Goal: Task Accomplishment & Management: Use online tool/utility

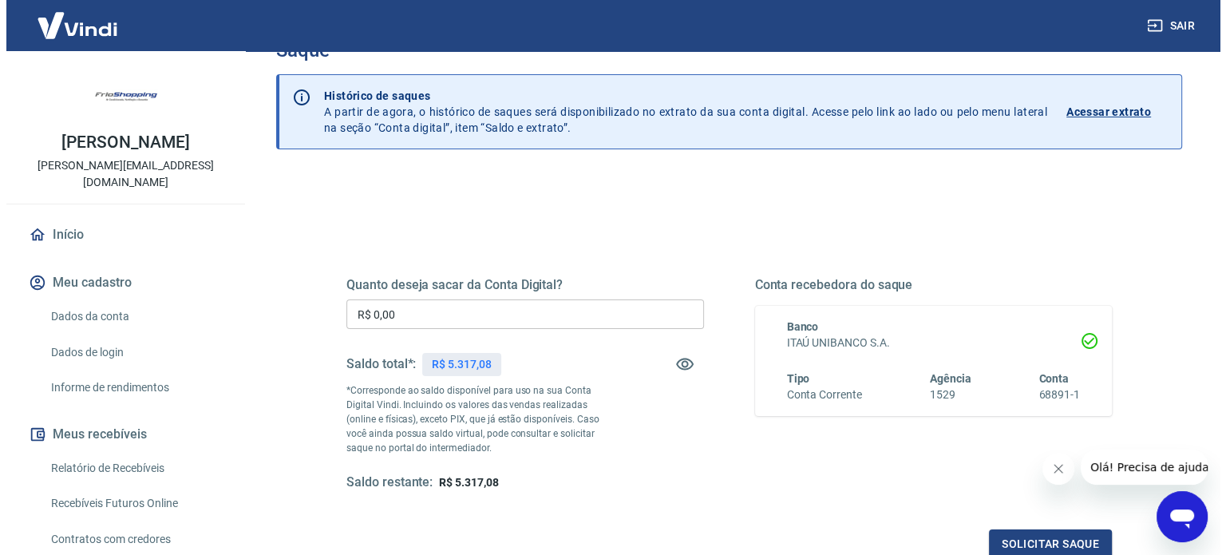
scroll to position [80, 0]
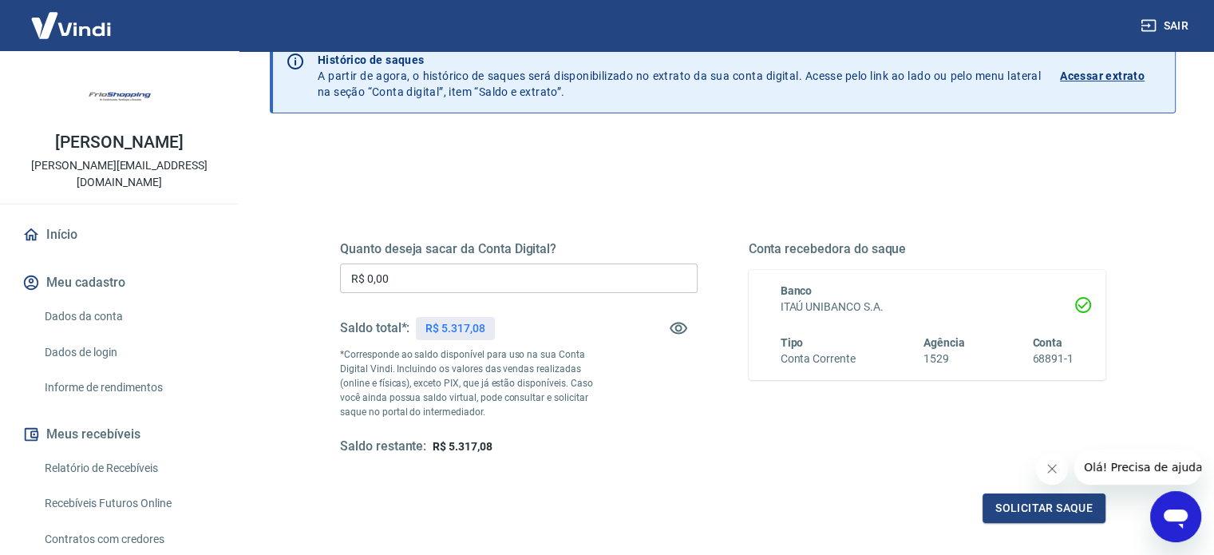
click at [537, 275] on input "R$ 0,00" at bounding box center [519, 278] width 358 height 30
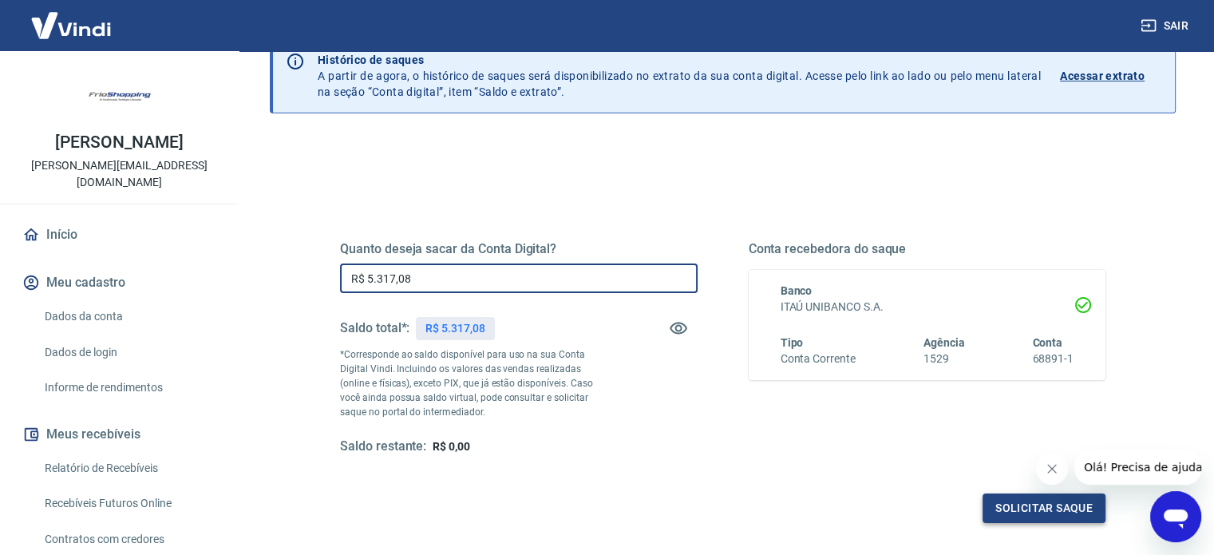
type input "R$ 5.317,08"
click at [1054, 505] on button "Solicitar saque" at bounding box center [1044, 508] width 123 height 30
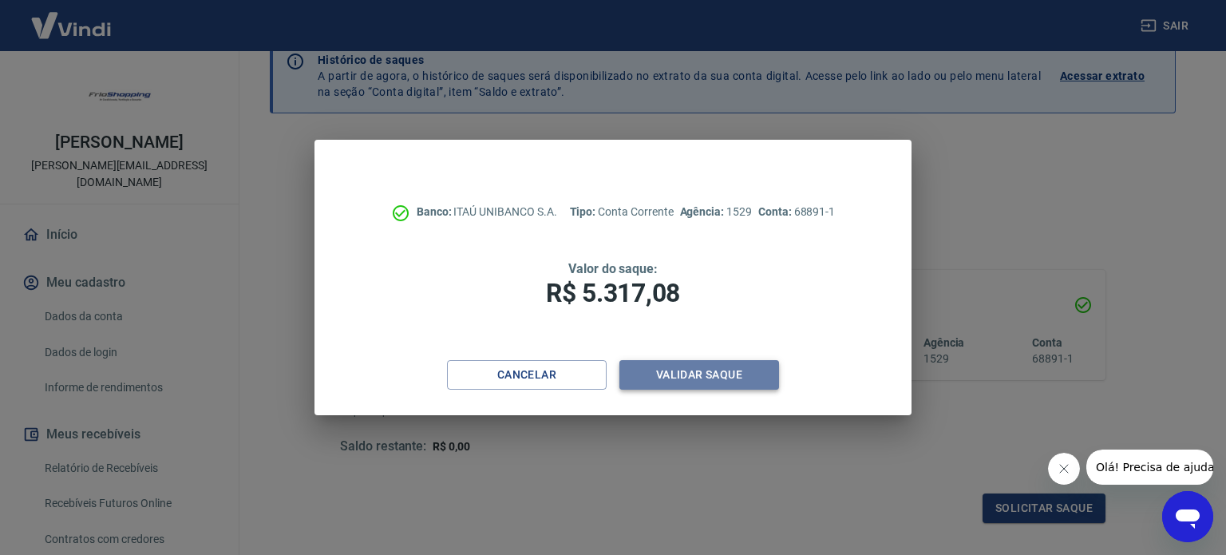
click at [721, 379] on button "Validar saque" at bounding box center [699, 375] width 160 height 30
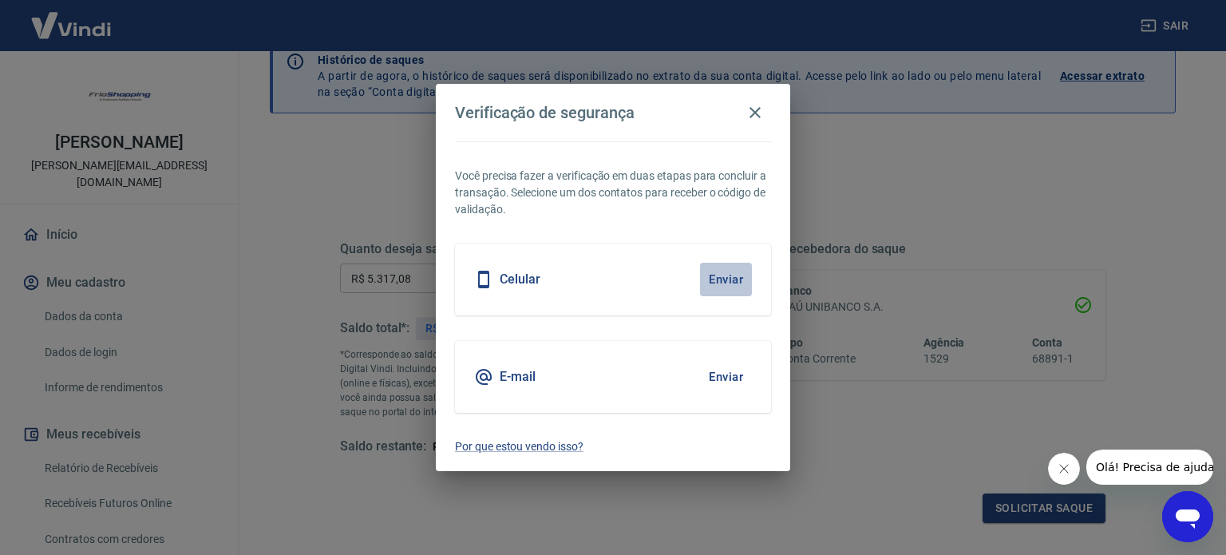
click at [732, 280] on button "Enviar" at bounding box center [726, 280] width 52 height 34
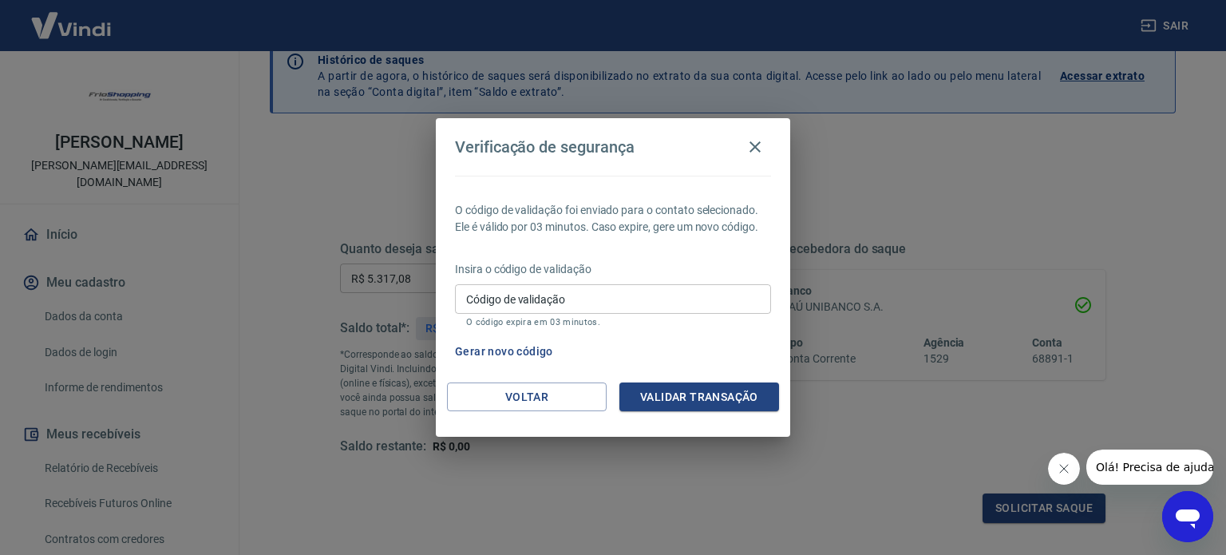
click at [546, 303] on input "Código de validação" at bounding box center [613, 299] width 316 height 30
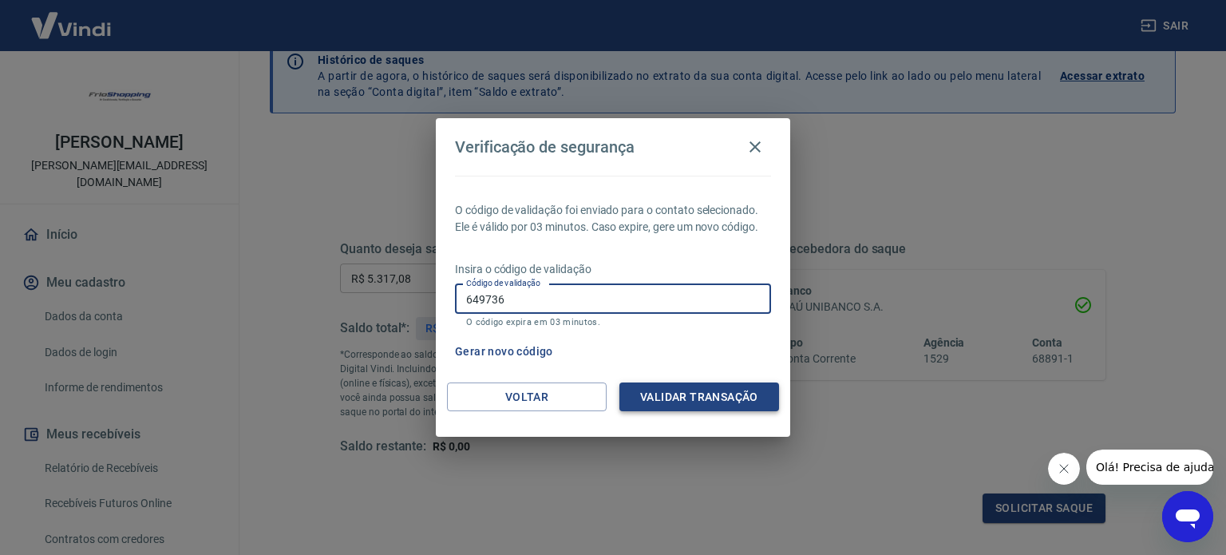
type input "649736"
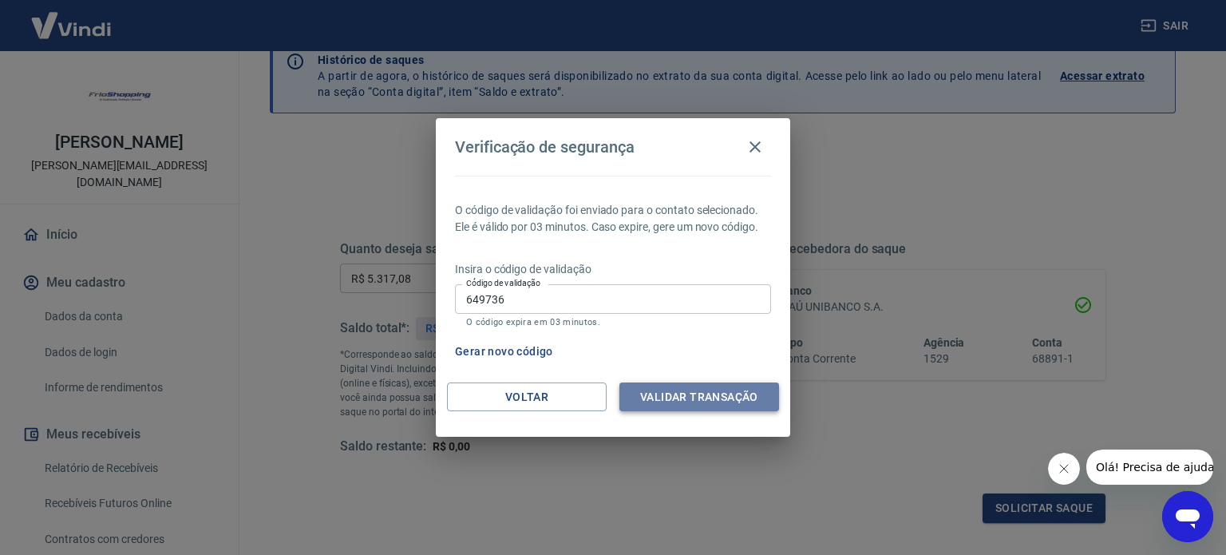
click at [693, 397] on button "Validar transação" at bounding box center [699, 397] width 160 height 30
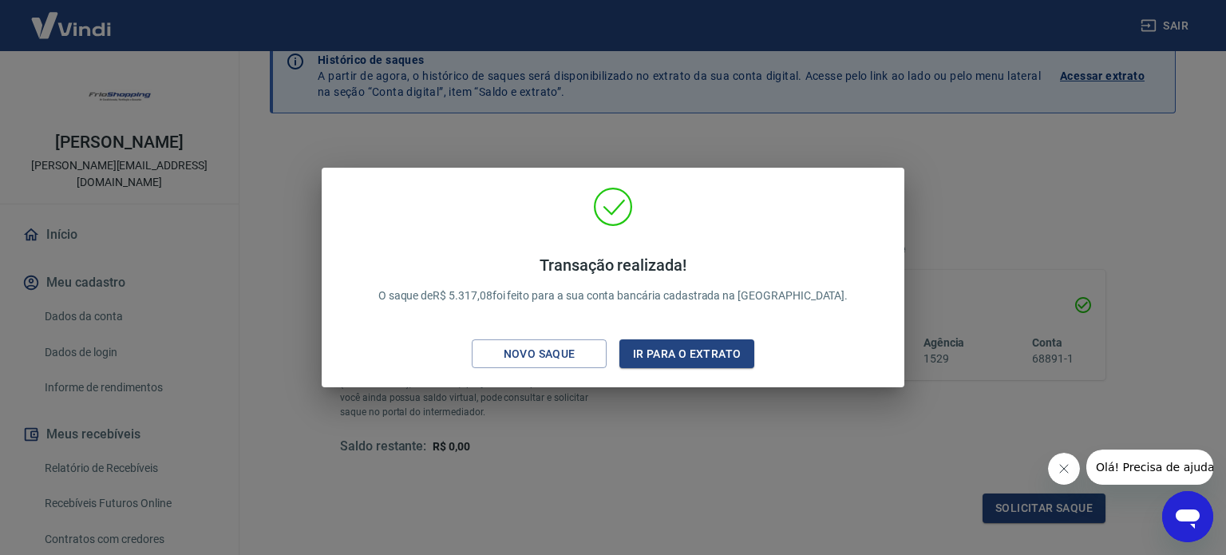
click at [1159, 223] on div "Transação realizada! O saque de R$ 5.317,08 foi feito para a sua conta bancária…" at bounding box center [613, 277] width 1226 height 555
